Goal: Check status

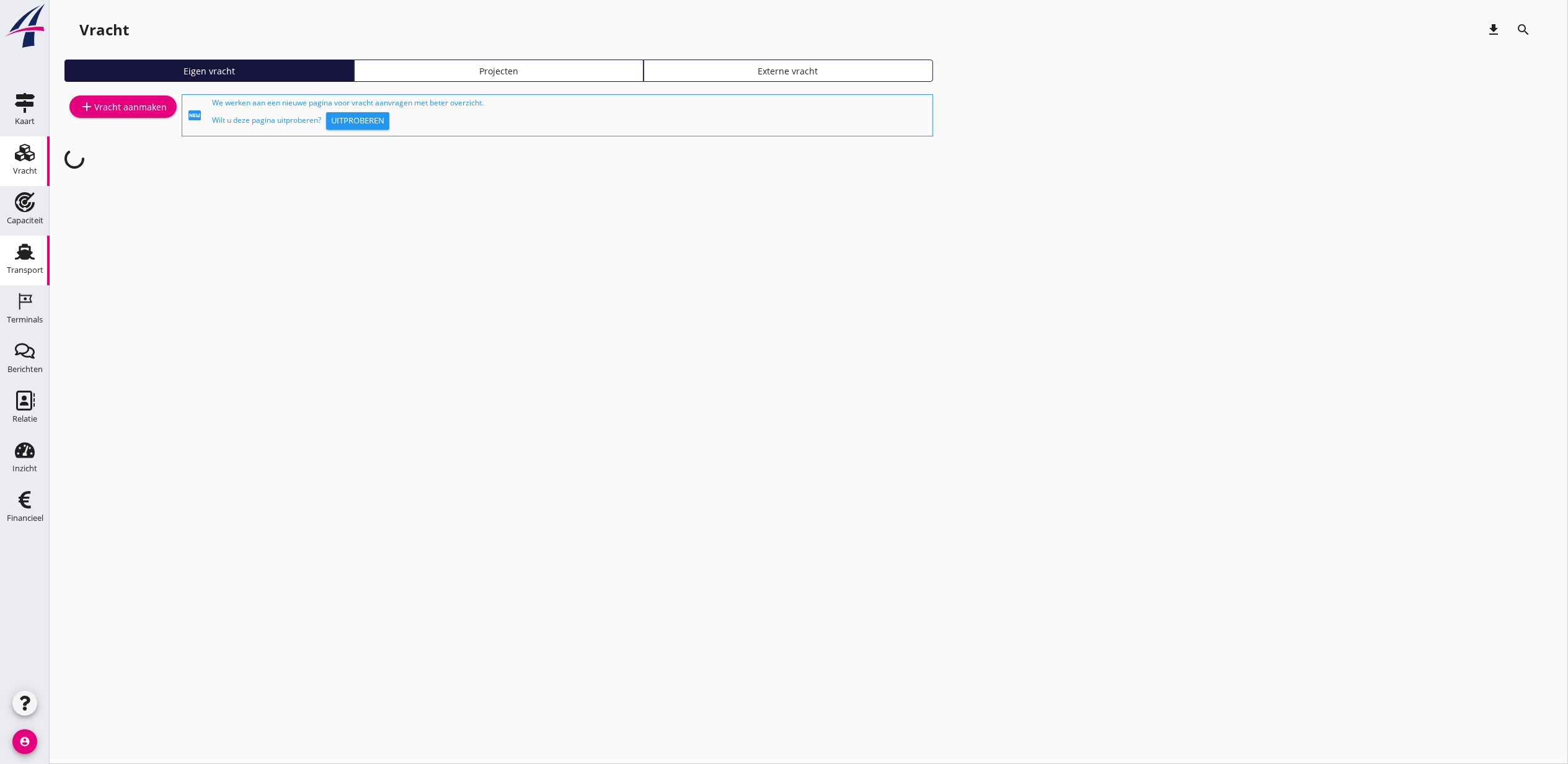
click at [28, 263] on div "Transport" at bounding box center [25, 270] width 37 height 17
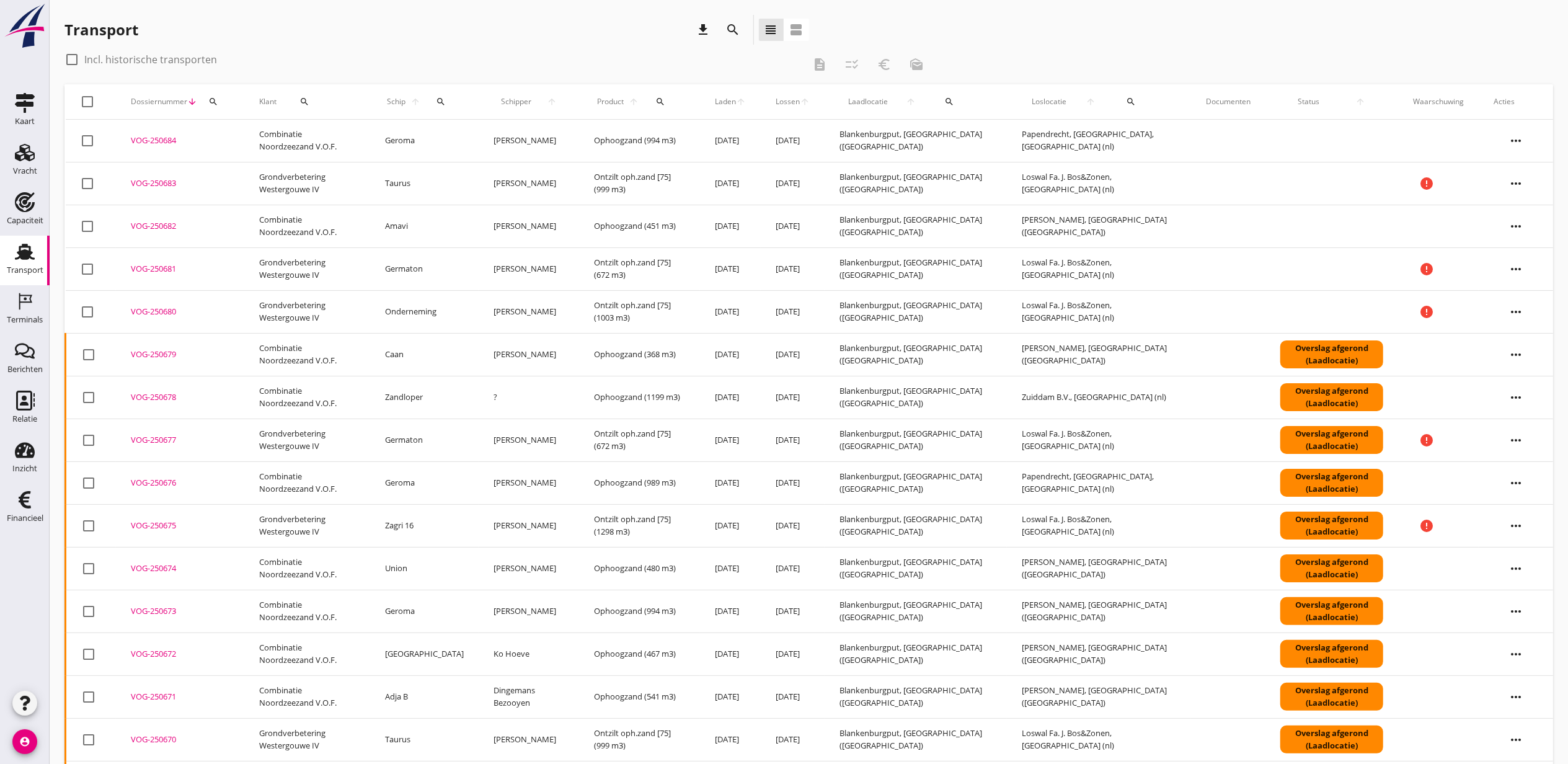
click at [671, 106] on button "search" at bounding box center [660, 101] width 28 height 22
click at [749, 142] on input "Zoeken op product..." at bounding box center [726, 138] width 129 height 20
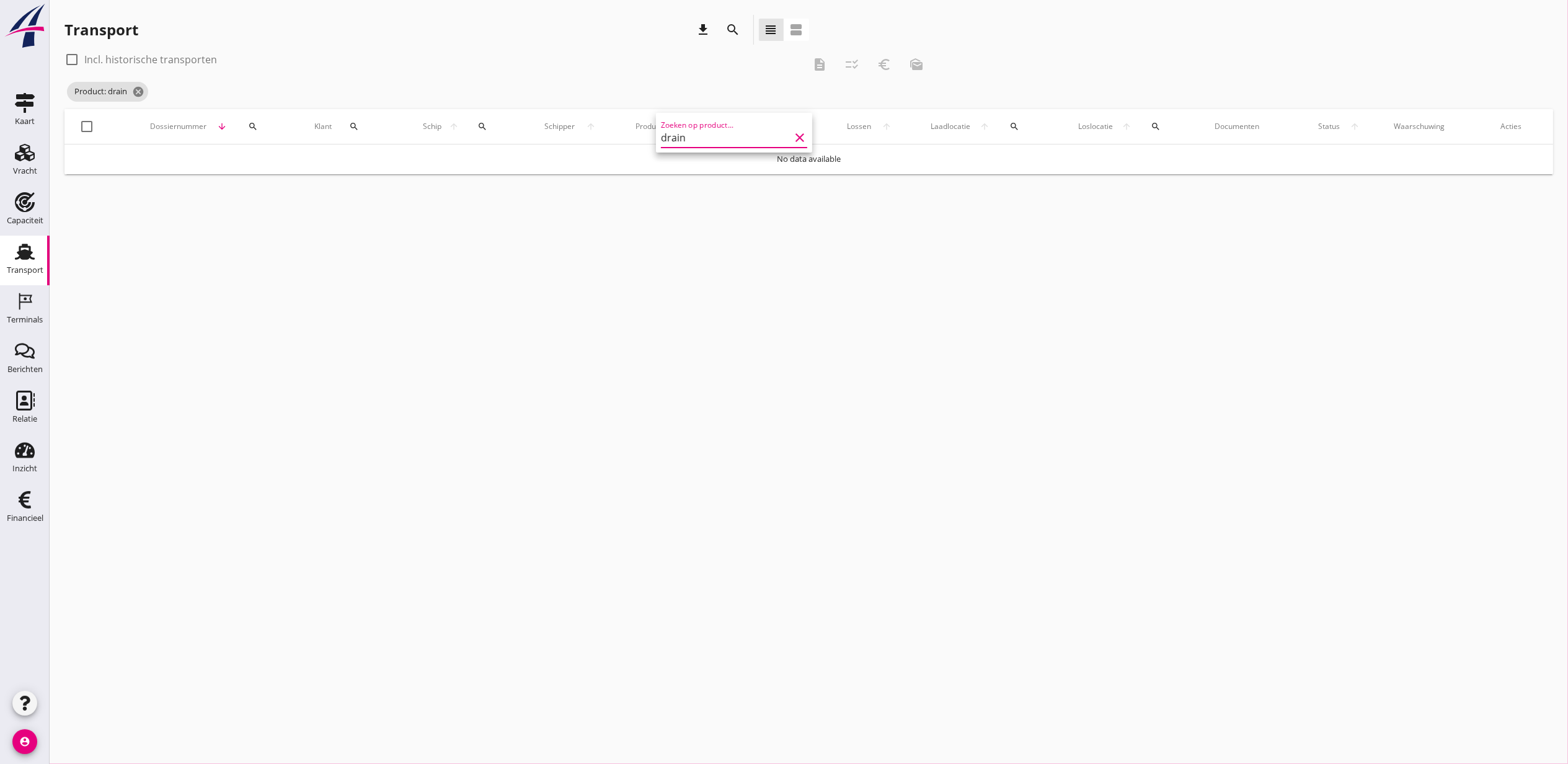
type input "drain"
click at [129, 58] on label "Incl. historische transporten" at bounding box center [150, 60] width 133 height 13
checkbox input "true"
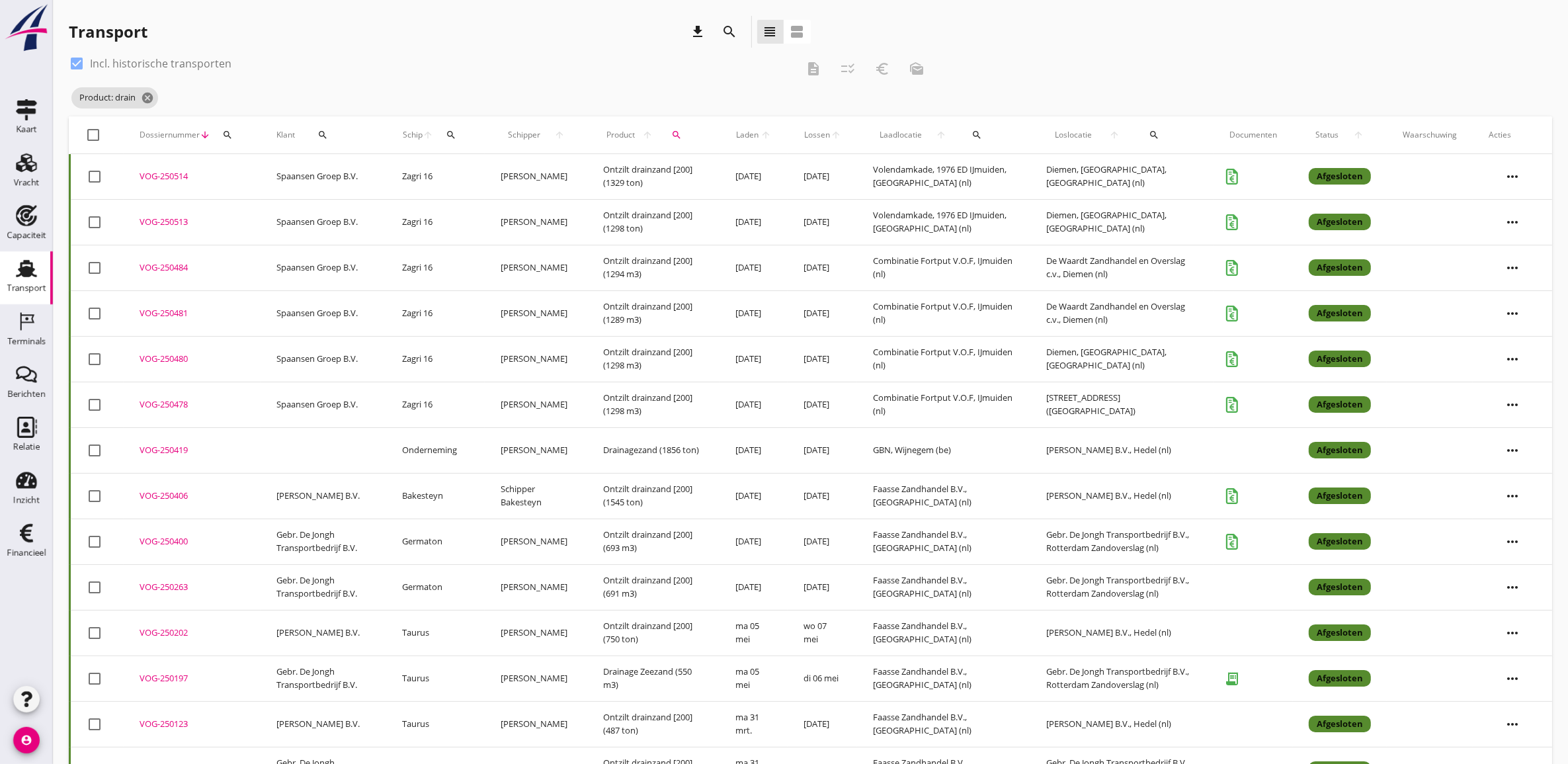
drag, startPoint x: 1035, startPoint y: 107, endPoint x: 748, endPoint y: 111, distance: 287.0
click at [1166, 65] on div "check_box Incl. historische transporten description checklist_rtl euro_symbol m…" at bounding box center [810, 85] width 1483 height 64
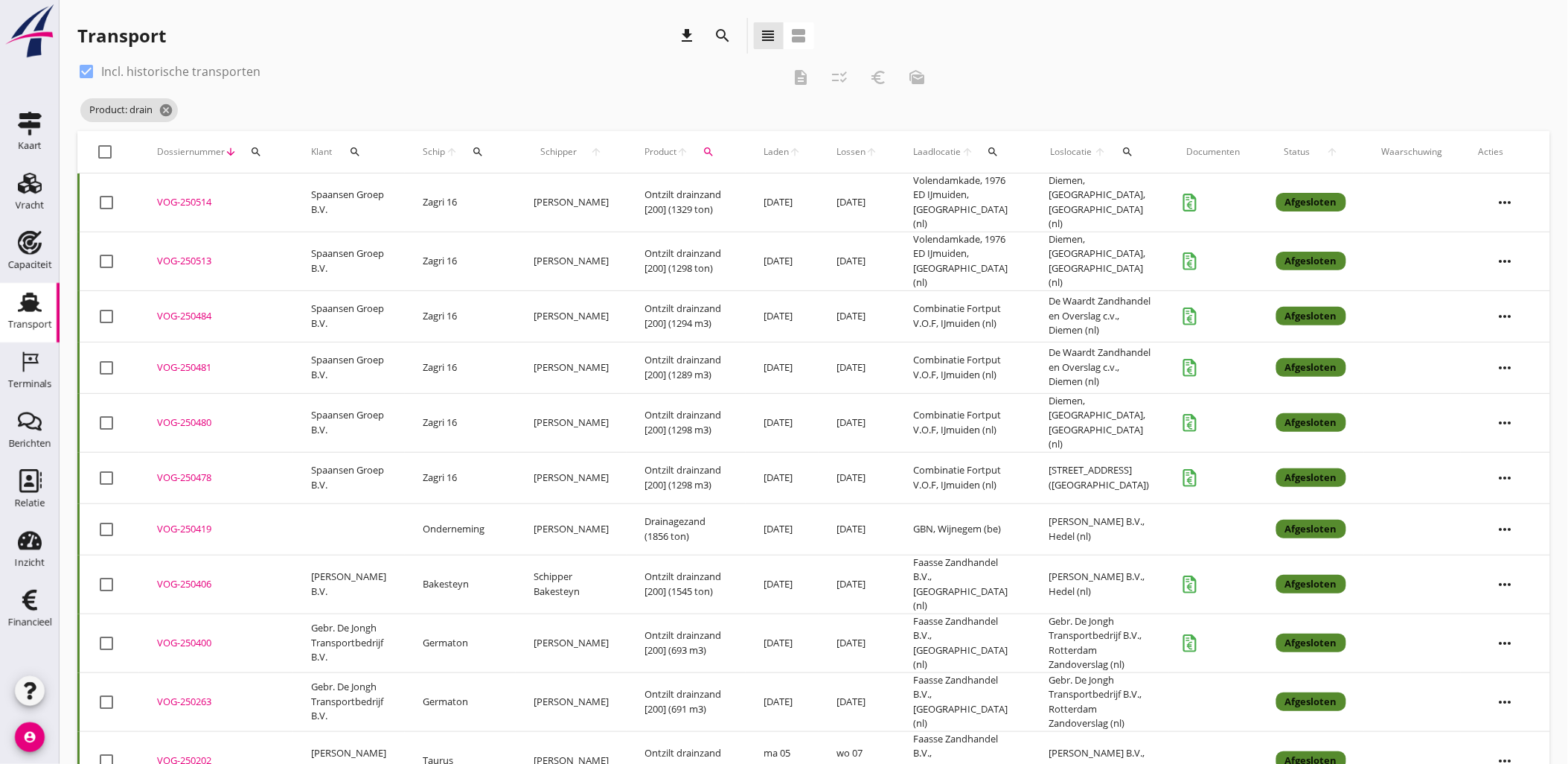
click at [439, 70] on div "check_box Incl. historische transporten" at bounding box center [430, 71] width 704 height 24
